Goal: Navigation & Orientation: Go to known website

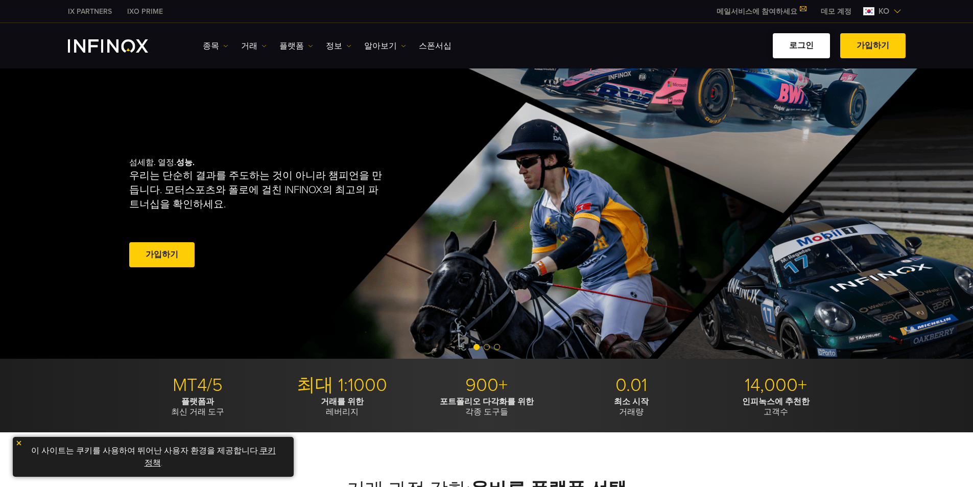
click at [822, 42] on link "로그인" at bounding box center [801, 45] width 57 height 25
